Goal: Communication & Community: Answer question/provide support

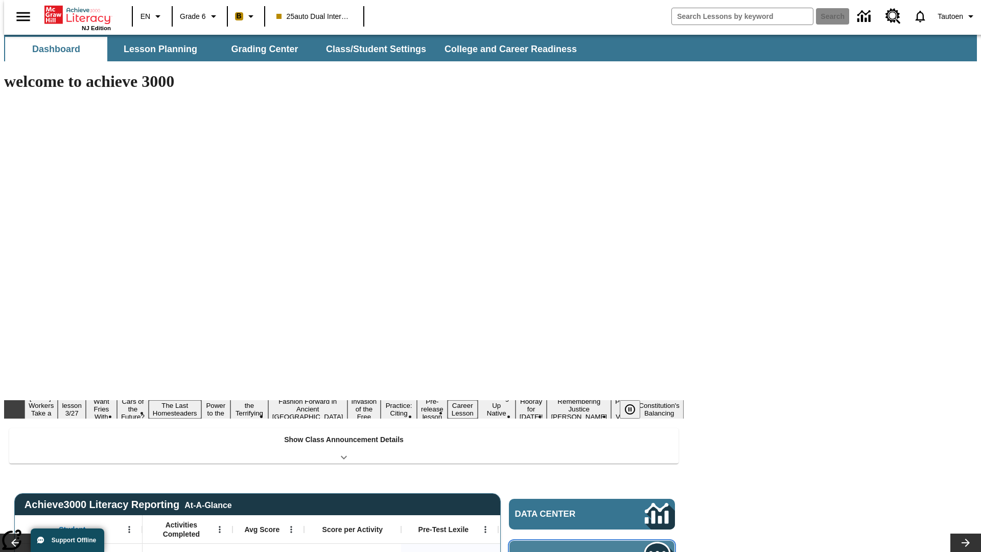
click at [595, 551] on span "Message Center" at bounding box center [565, 556] width 99 height 10
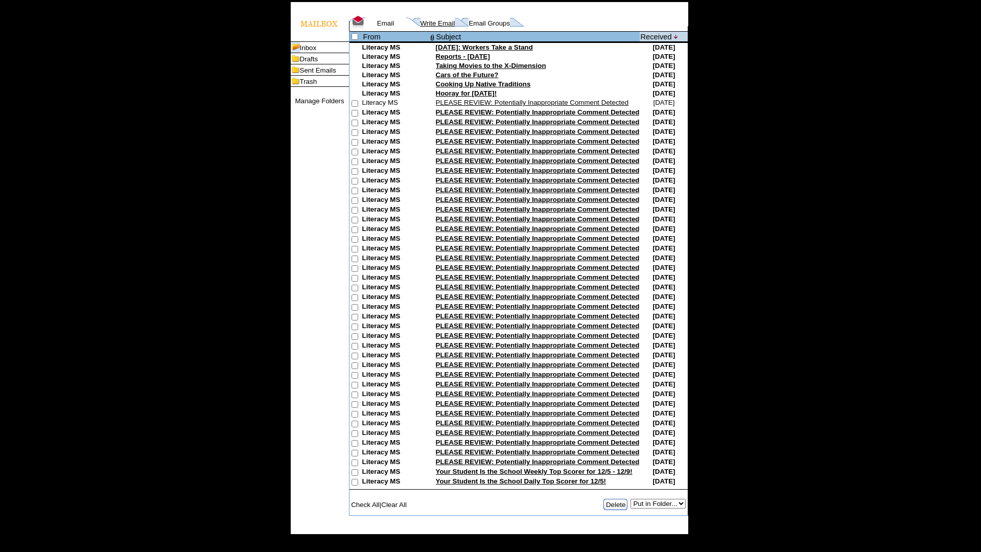
click at [422, 27] on link "Write Email" at bounding box center [437, 23] width 35 height 8
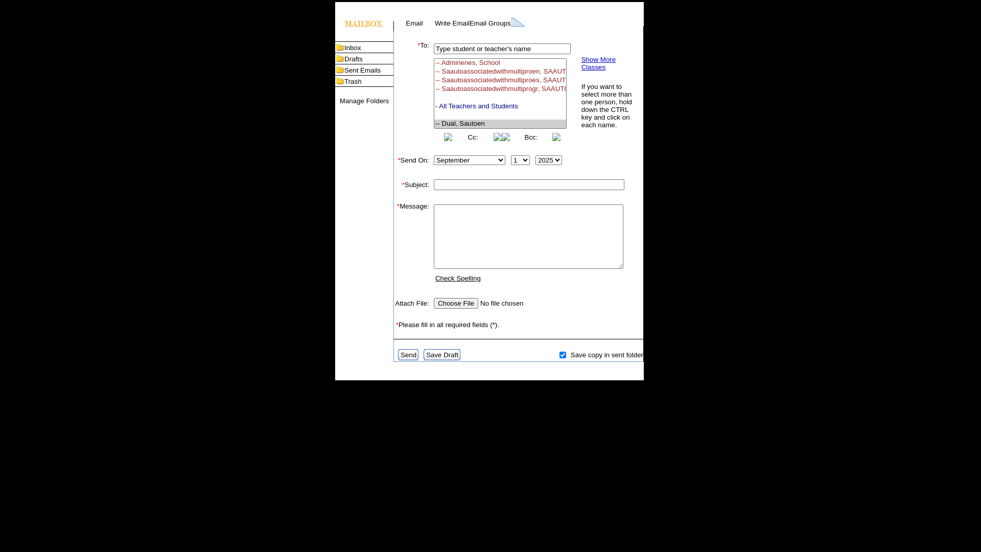
select select "U,21476361,1"
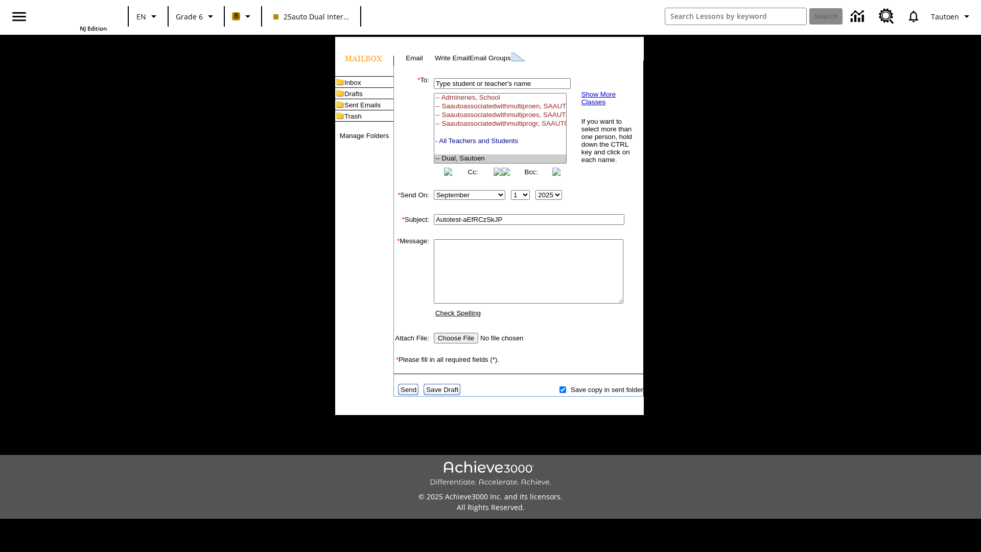
type input "Autotest-aEfRCzSkJP"
type textarea "email body message"
click at [409, 393] on link "Send" at bounding box center [409, 390] width 16 height 8
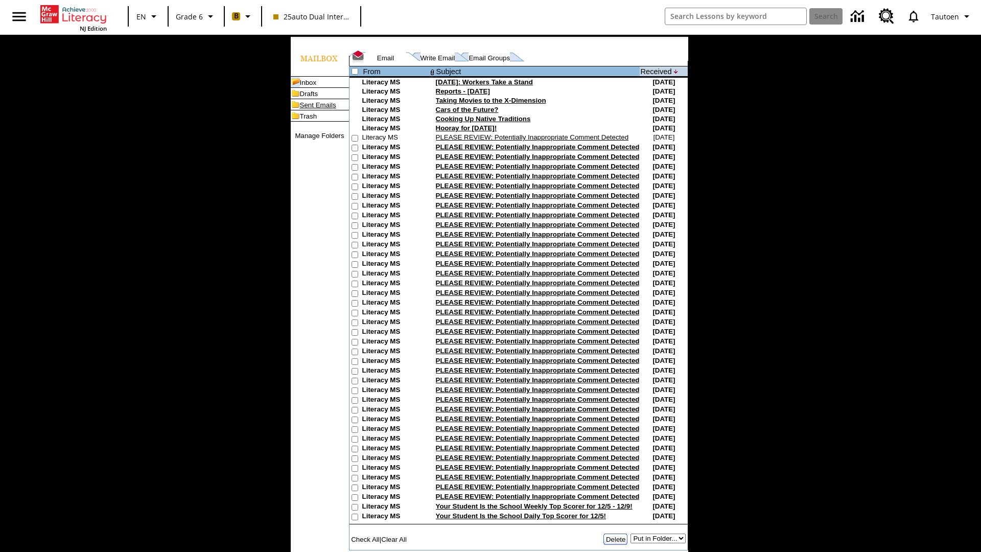
click at [301, 109] on link "Sent Emails" at bounding box center [318, 105] width 36 height 8
